Goal: Task Accomplishment & Management: Use online tool/utility

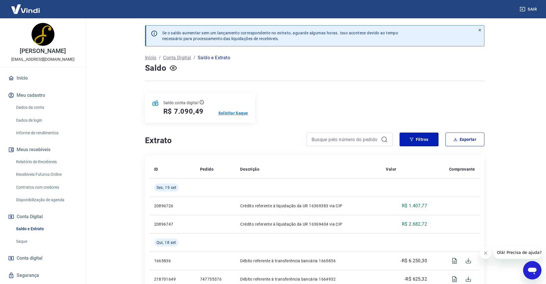
click at [237, 110] on p "Solicitar Saque" at bounding box center [233, 113] width 30 height 6
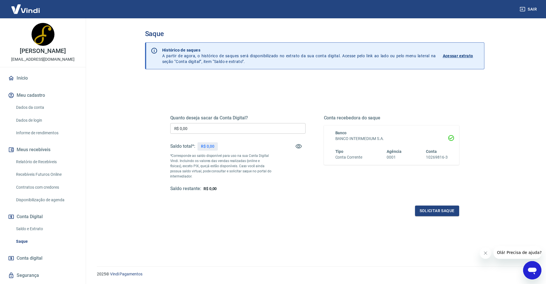
click at [223, 128] on input "R$ 0,00" at bounding box center [237, 128] width 135 height 11
type input "R$ 4.090,49"
click at [420, 210] on button "Solicitar saque" at bounding box center [437, 211] width 44 height 11
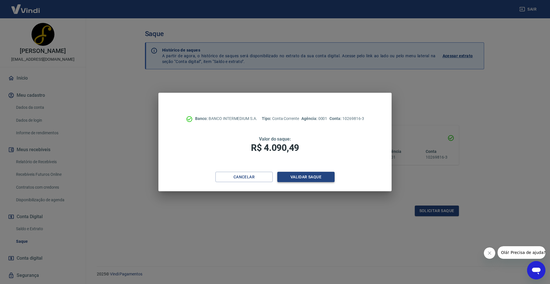
click at [311, 177] on button "Validar saque" at bounding box center [305, 177] width 57 height 11
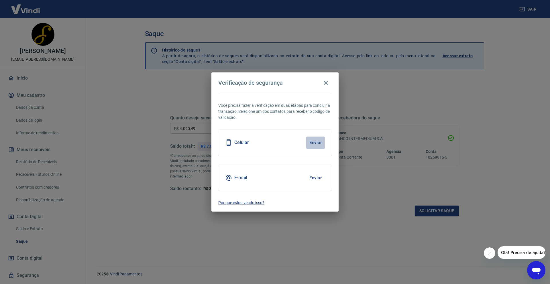
click at [321, 142] on button "Enviar" at bounding box center [315, 143] width 19 height 12
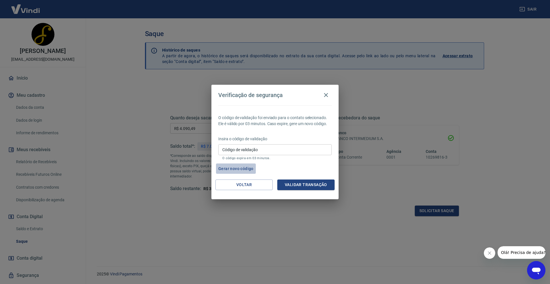
click at [245, 171] on button "Gerar novo código" at bounding box center [236, 169] width 40 height 11
click at [267, 152] on input "Código de validação" at bounding box center [274, 149] width 113 height 11
type input "362227"
click at [303, 185] on button "Validar transação" at bounding box center [305, 185] width 57 height 11
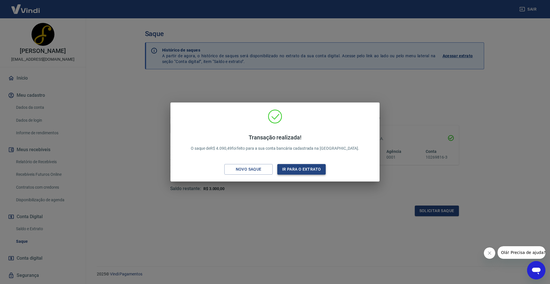
click at [297, 171] on button "Ir para o extrato" at bounding box center [301, 169] width 48 height 11
